Goal: Task Accomplishment & Management: Complete application form

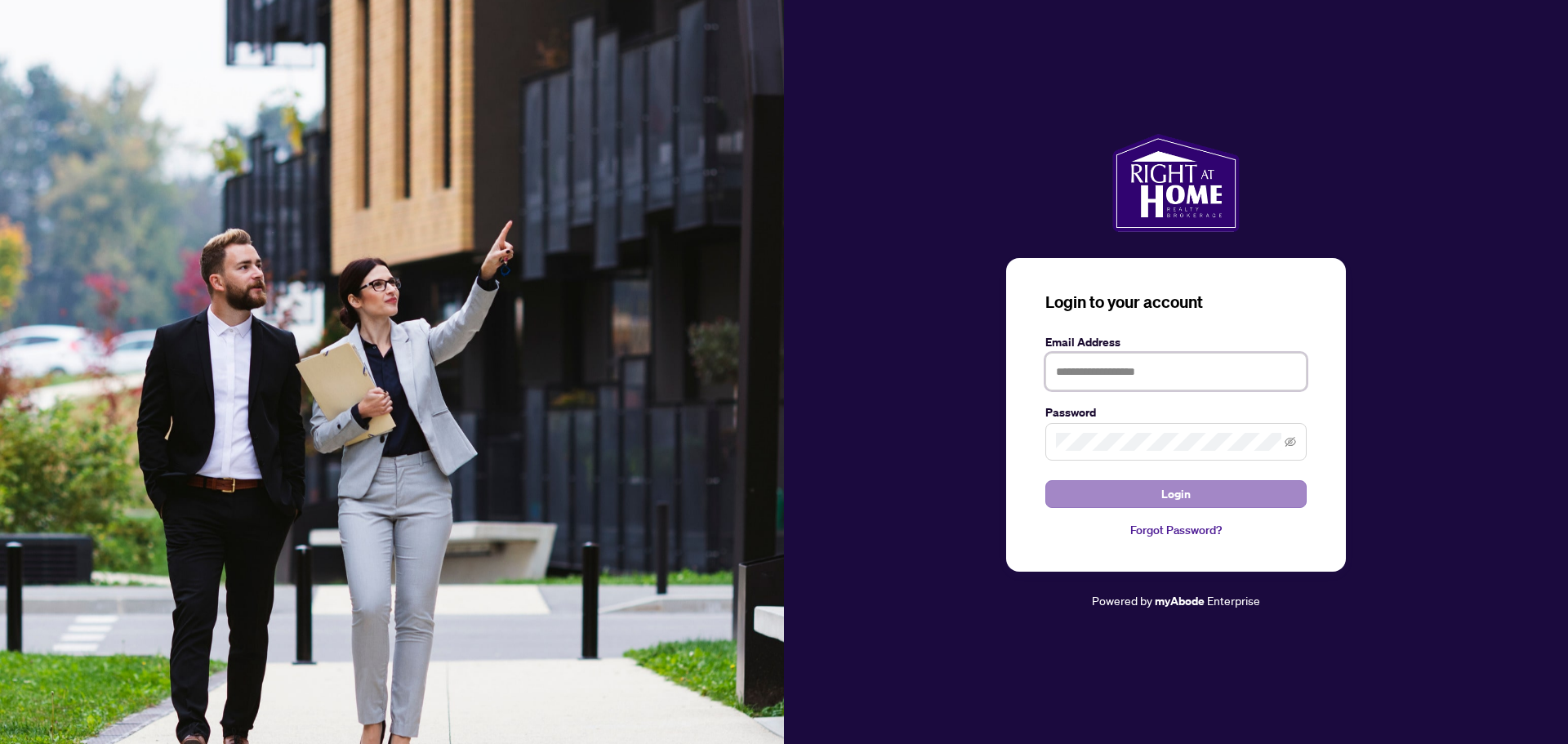
type input "**********"
click at [1071, 489] on button "Login" at bounding box center [1176, 494] width 261 height 28
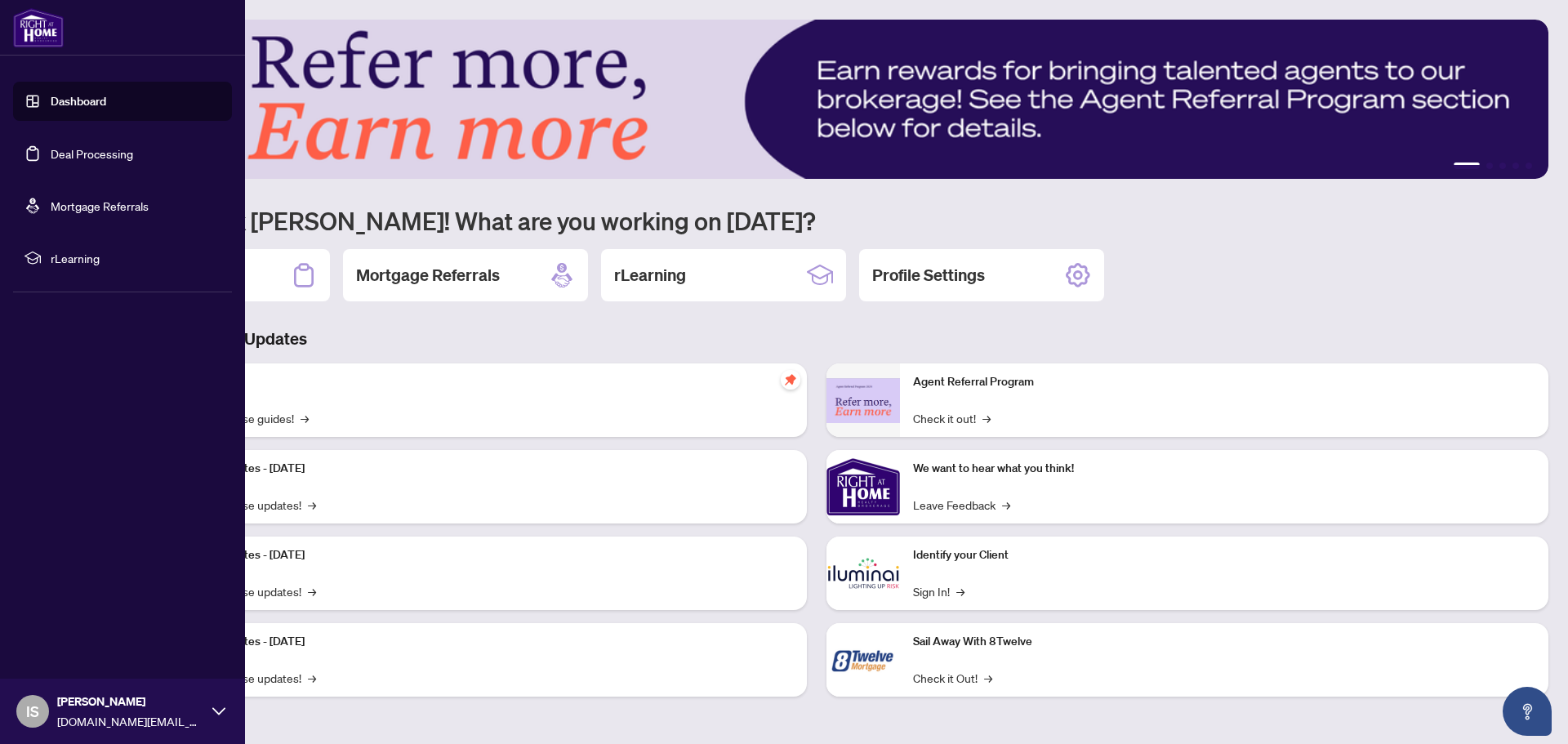
click at [93, 153] on link "Deal Processing" at bounding box center [92, 153] width 82 height 15
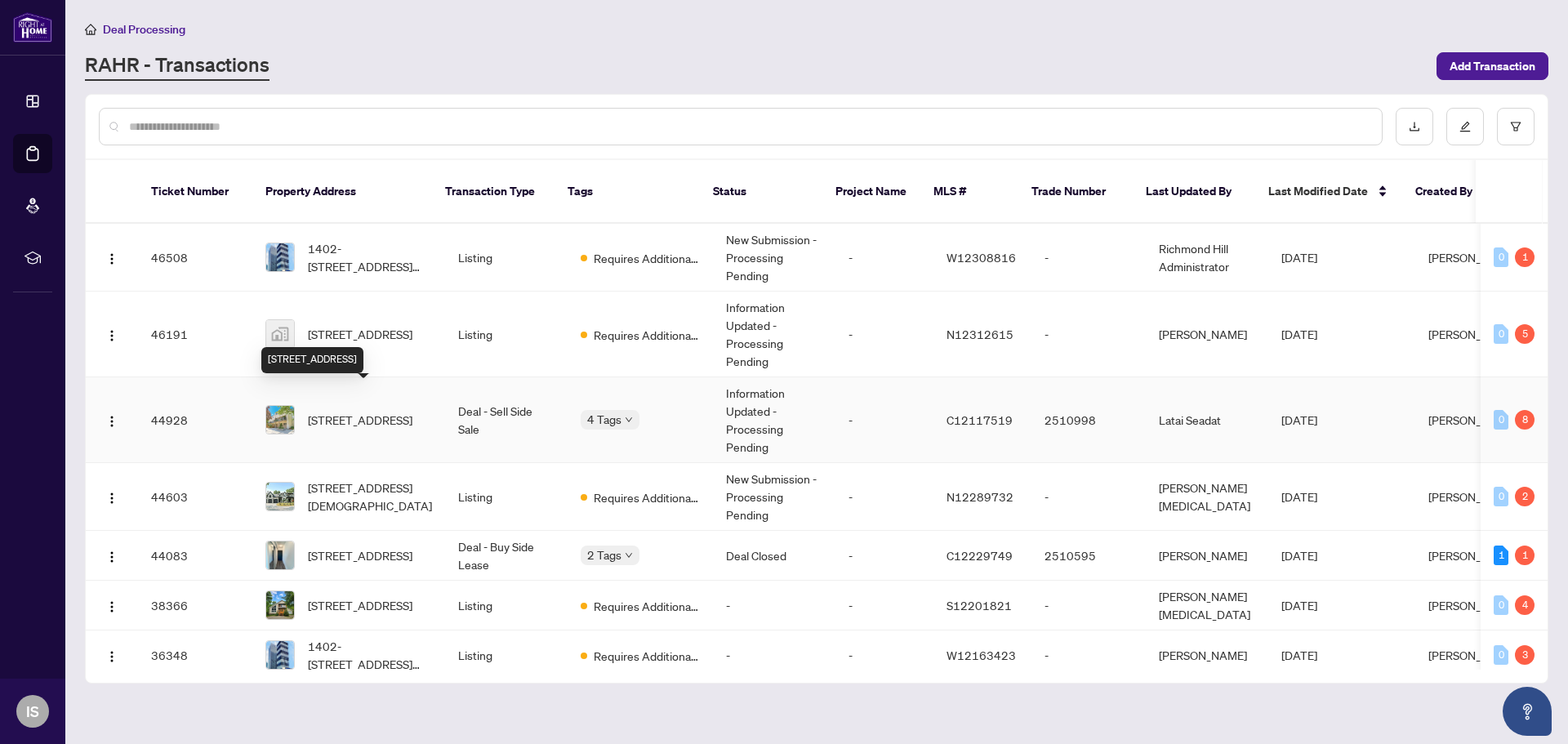
click at [357, 411] on span "[STREET_ADDRESS]" at bounding box center [360, 419] width 105 height 18
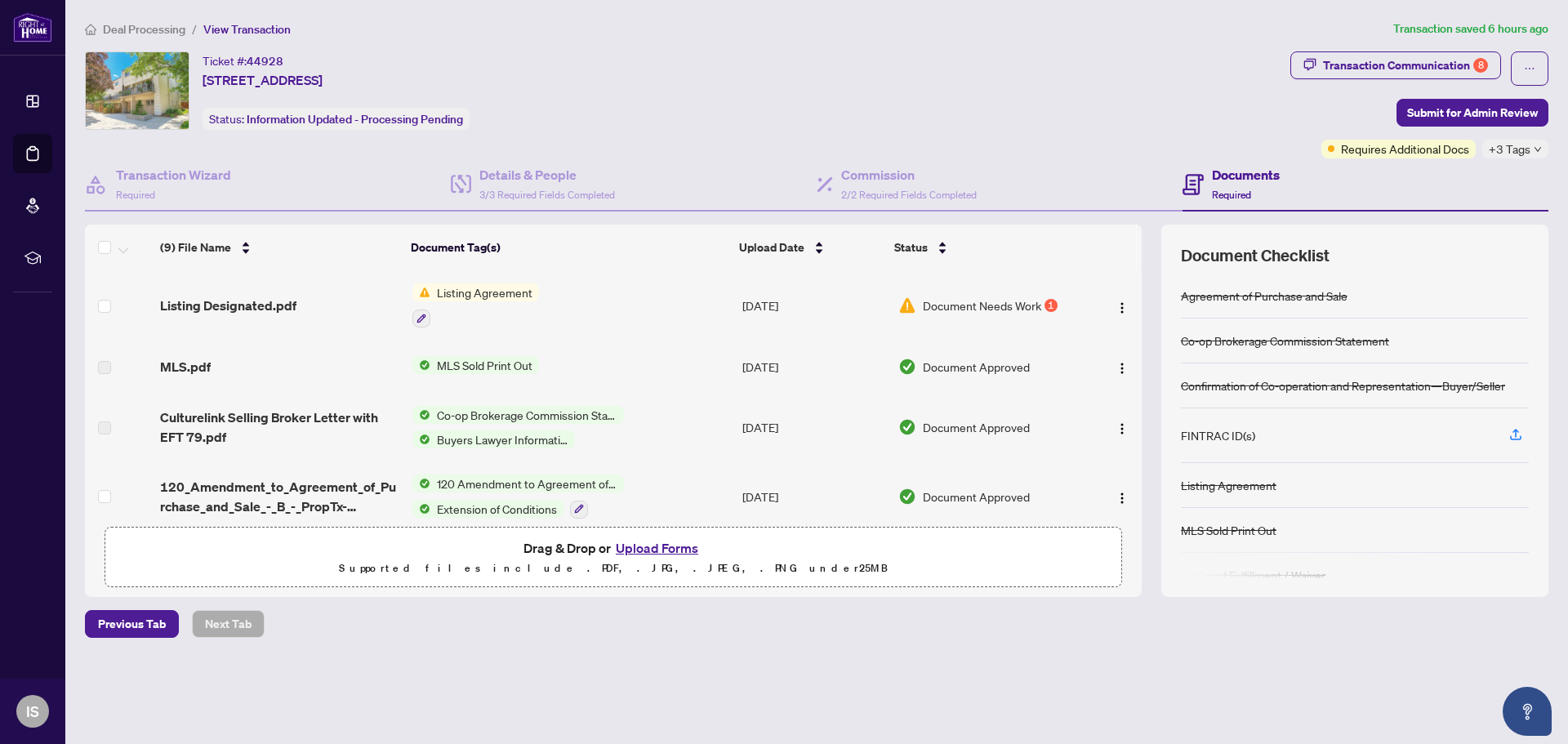
click at [480, 293] on span "Listing Agreement" at bounding box center [485, 292] width 109 height 18
click at [462, 367] on span "Listing Agreement" at bounding box center [456, 372] width 109 height 18
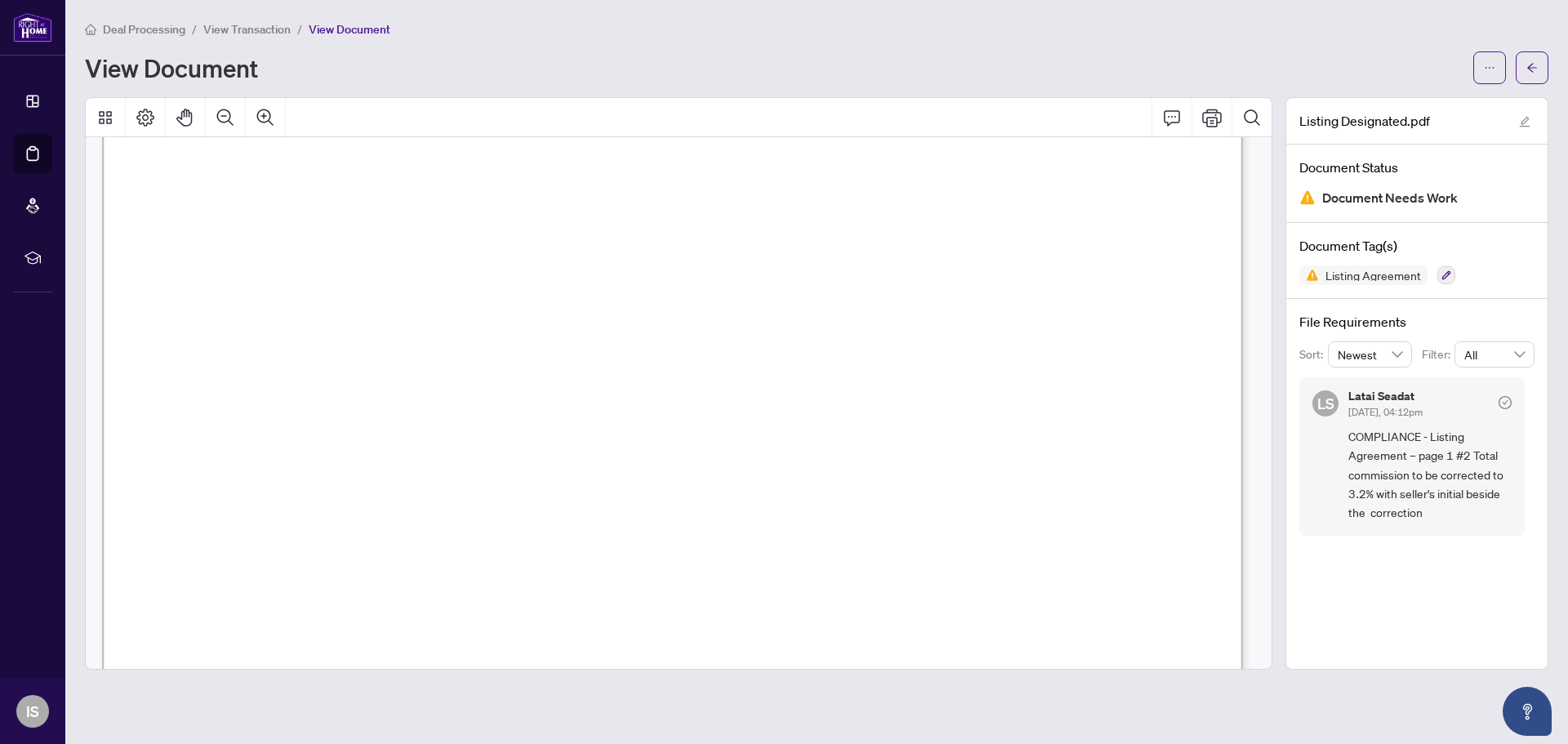
scroll to position [164, 0]
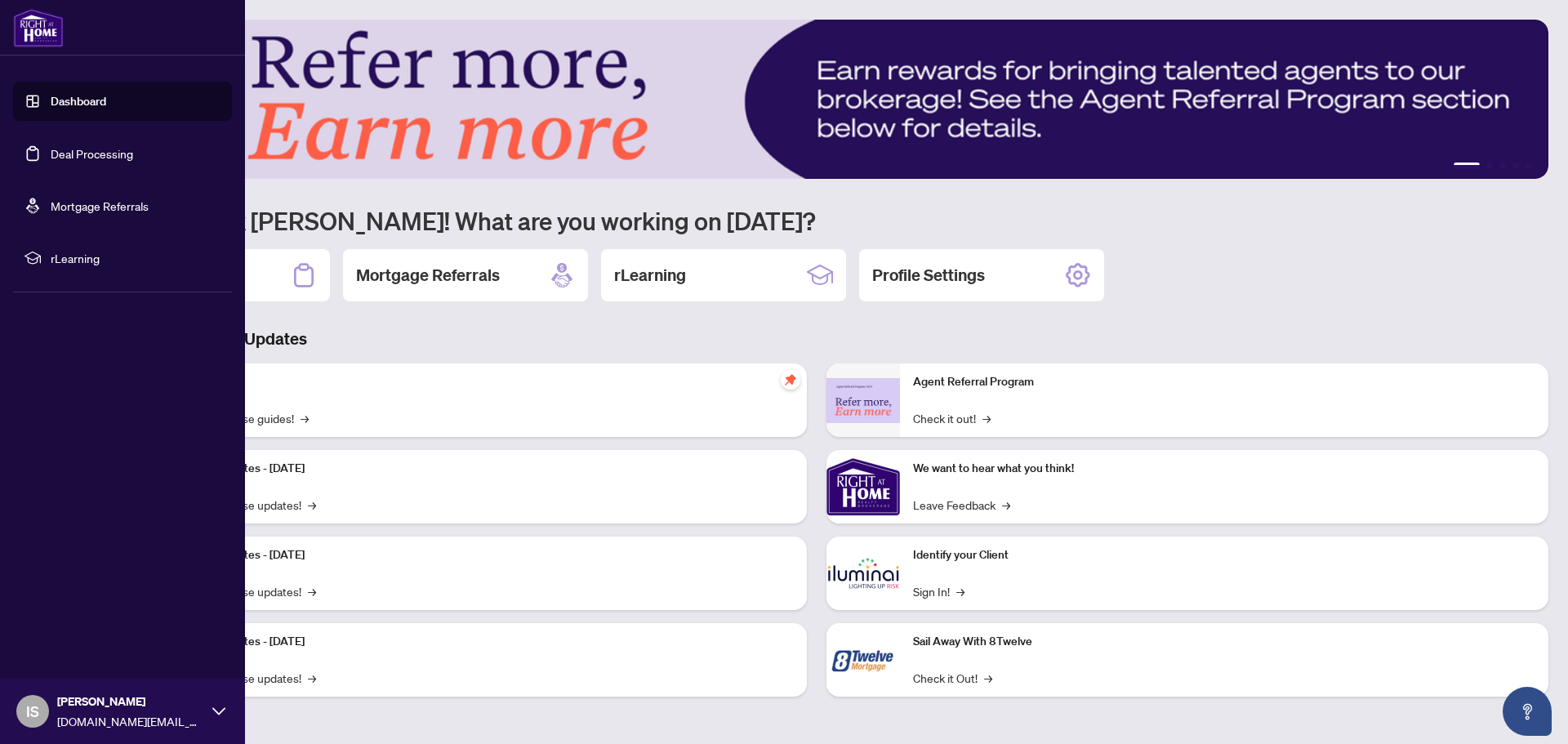
click at [51, 152] on link "Deal Processing" at bounding box center [92, 153] width 82 height 15
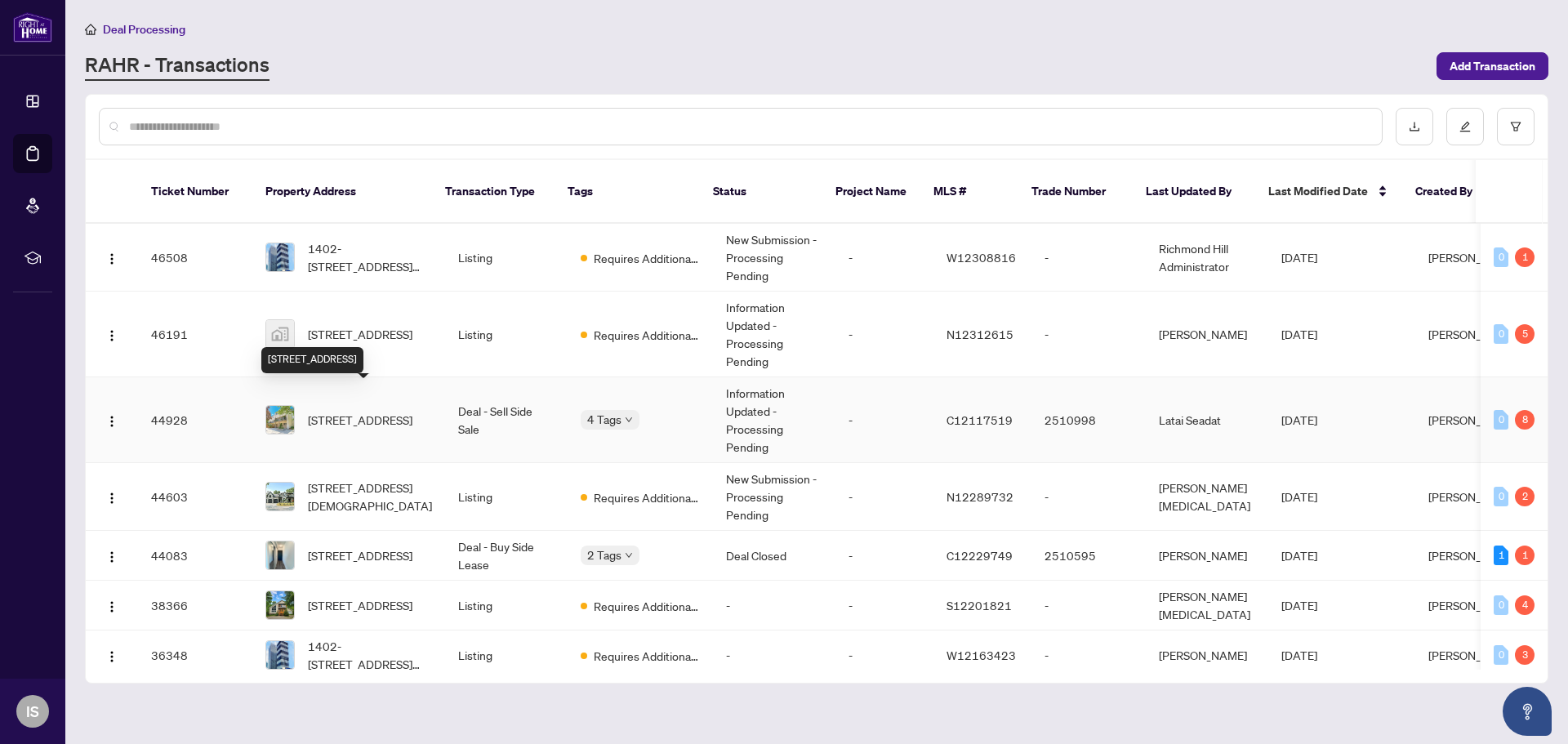
click at [374, 411] on span "[STREET_ADDRESS]" at bounding box center [360, 419] width 105 height 18
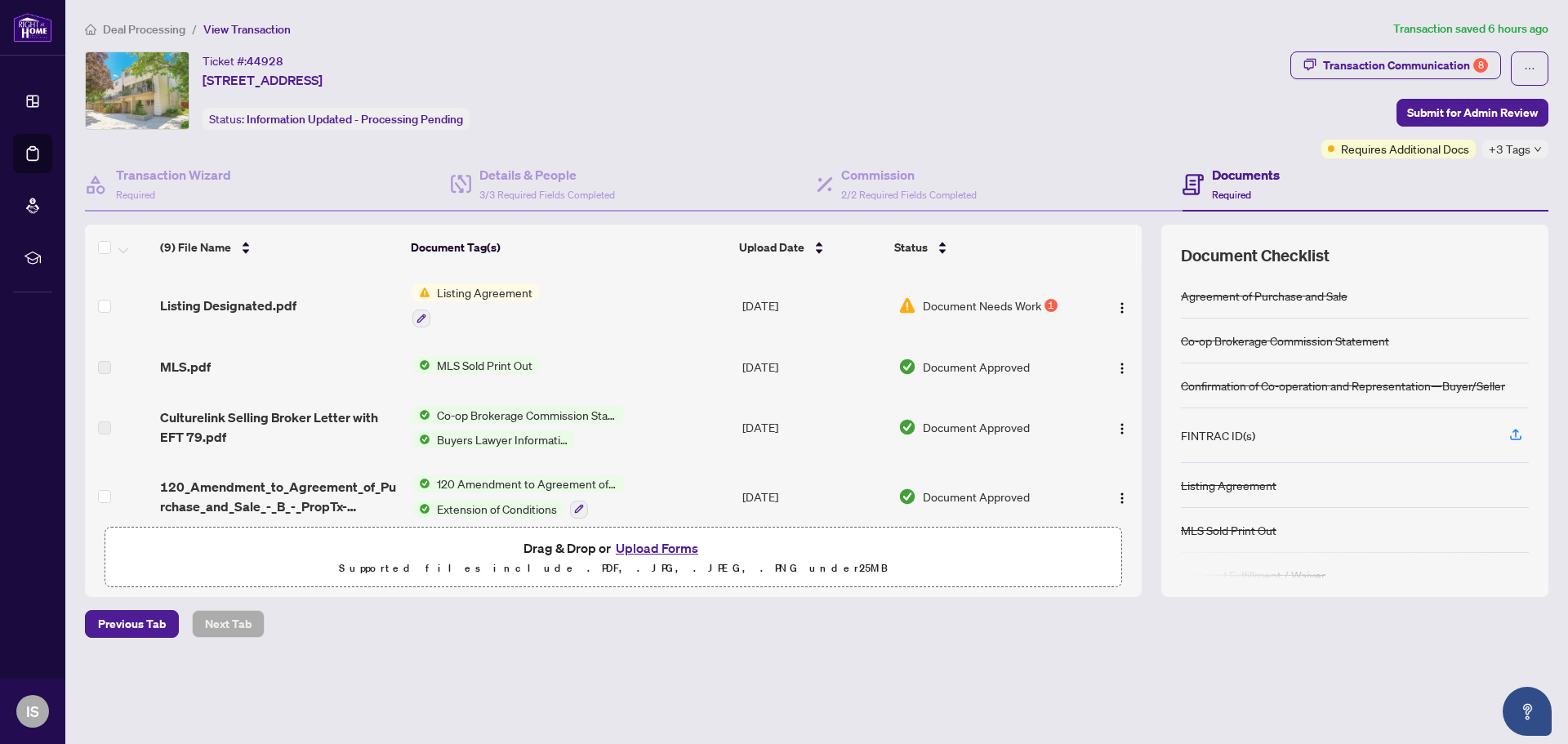
click at [644, 548] on button "Upload Forms" at bounding box center [657, 547] width 93 height 22
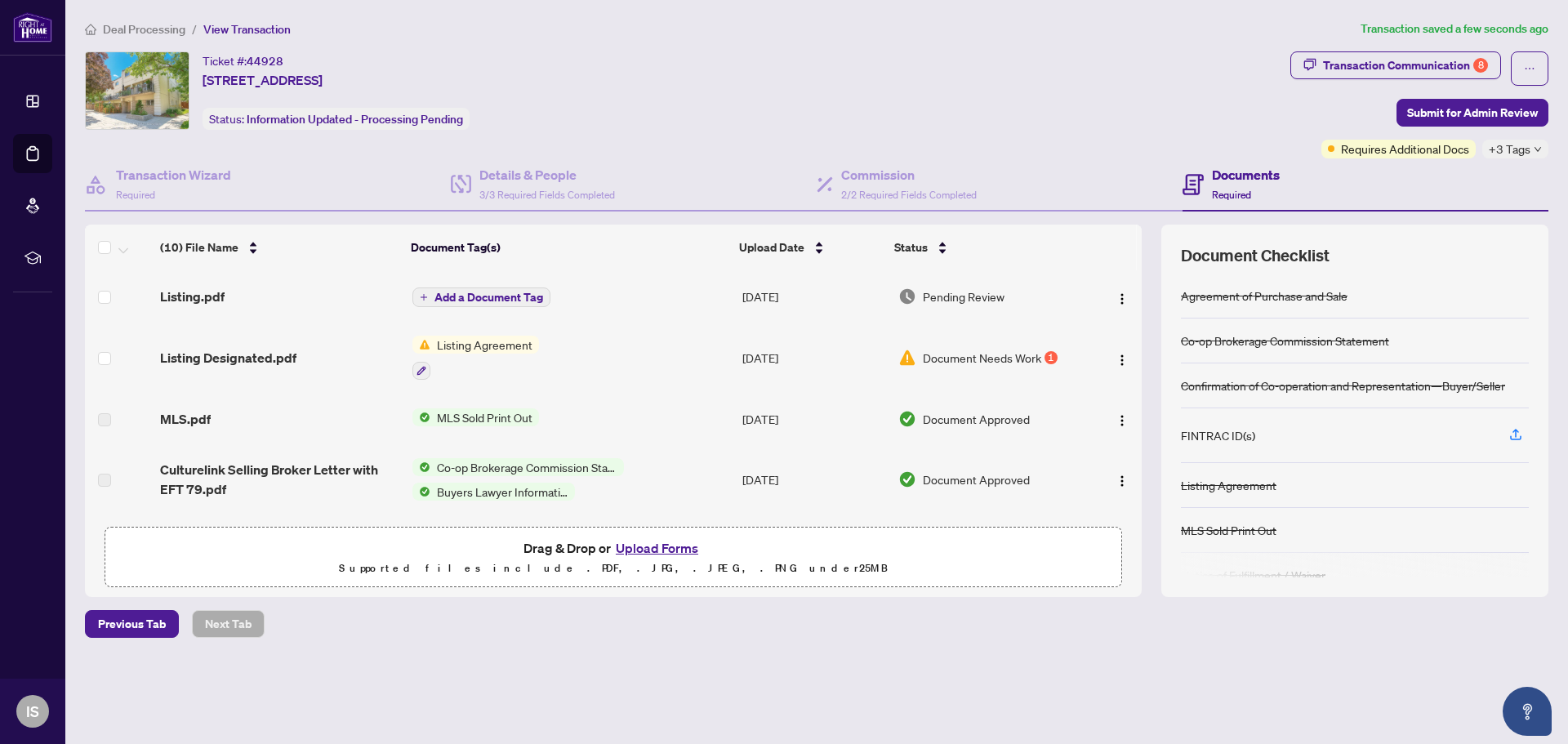
click at [668, 546] on button "Upload Forms" at bounding box center [657, 547] width 93 height 22
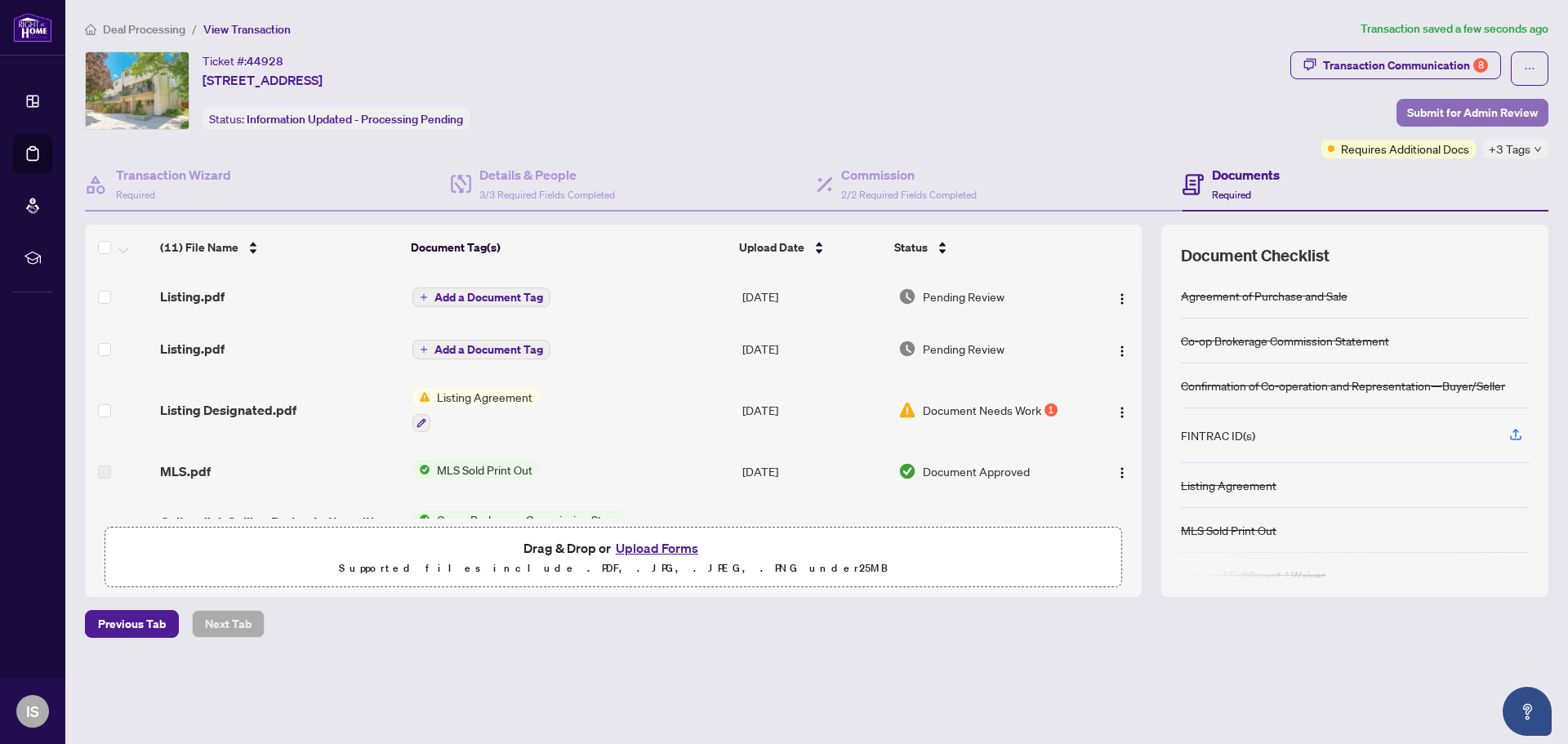
click at [1460, 106] on span "Submit for Admin Review" at bounding box center [1473, 112] width 131 height 26
click at [1452, 120] on div "Submit for admin review Clicking submit will notify the admin team to review yo…" at bounding box center [784, 372] width 1568 height 744
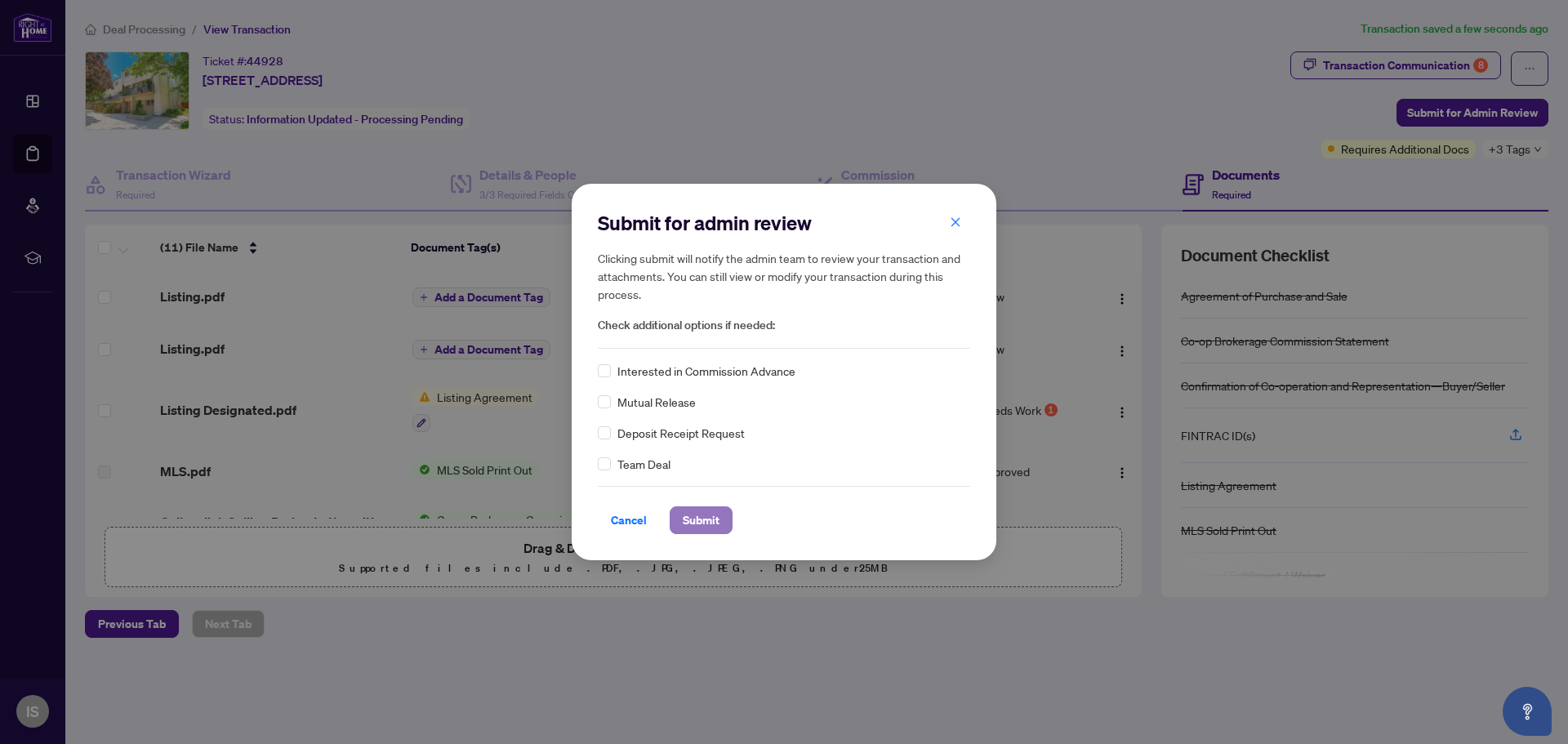
click at [709, 528] on span "Submit" at bounding box center [700, 520] width 37 height 26
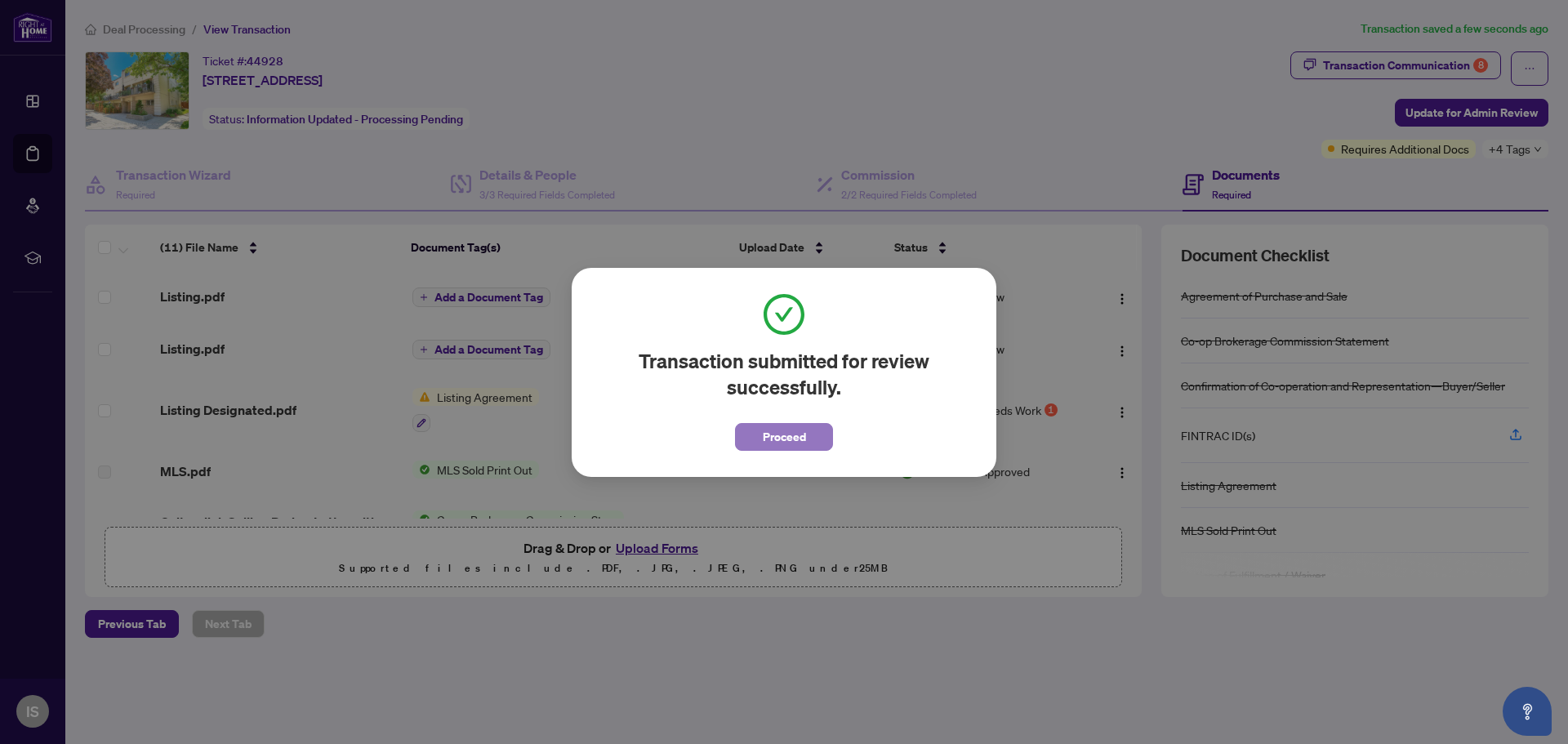
click at [768, 433] on span "Proceed" at bounding box center [784, 437] width 43 height 26
